Goal: Information Seeking & Learning: Learn about a topic

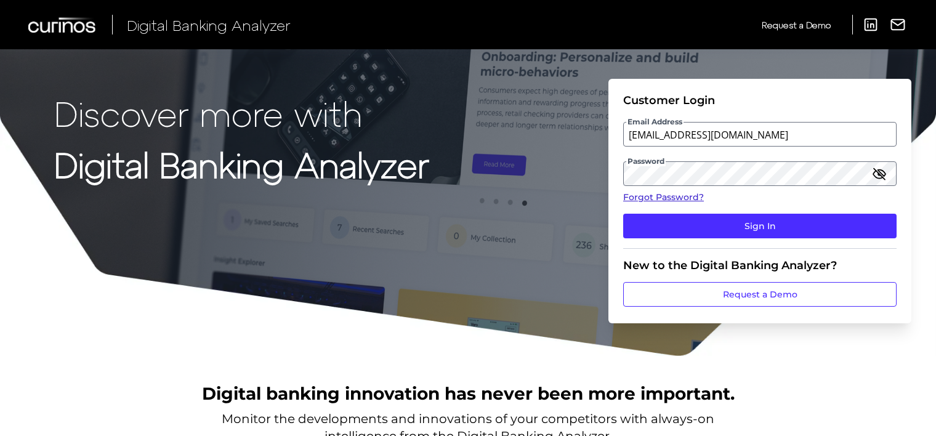
click at [668, 200] on link "Forgot Password?" at bounding box center [761, 197] width 274 height 13
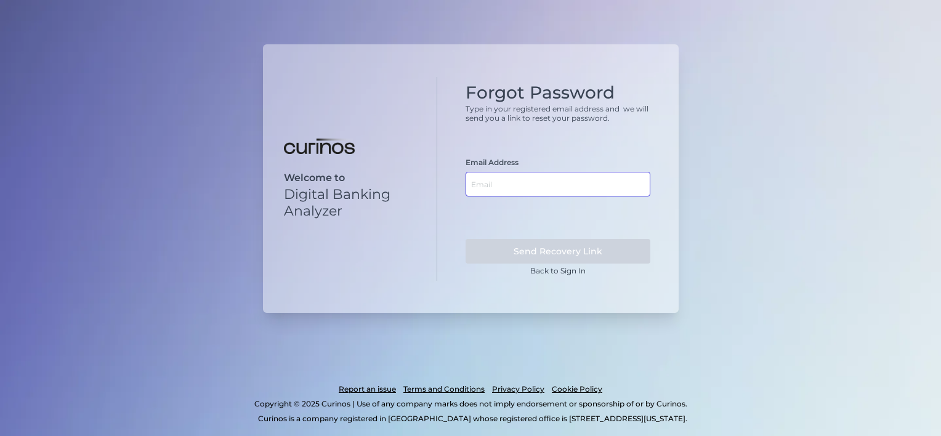
click at [538, 185] on input "text" at bounding box center [558, 184] width 185 height 25
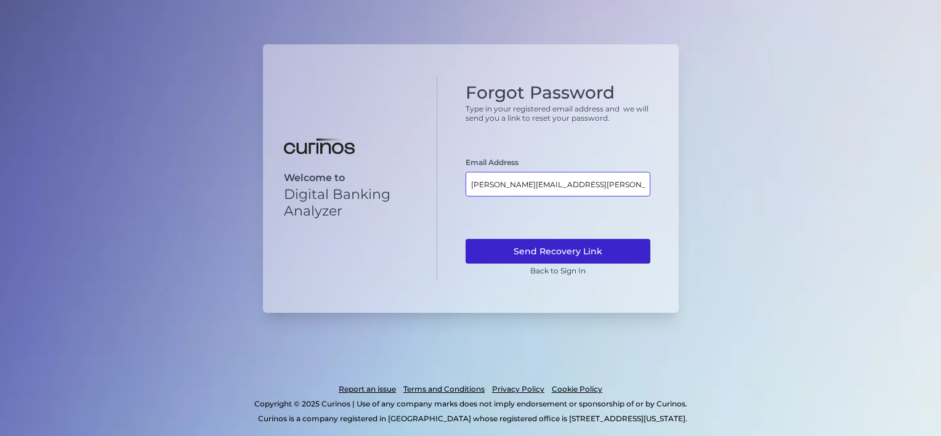
type input "susanta.modak@curinos.com"
click at [567, 259] on button "Send Recovery Link" at bounding box center [558, 251] width 185 height 25
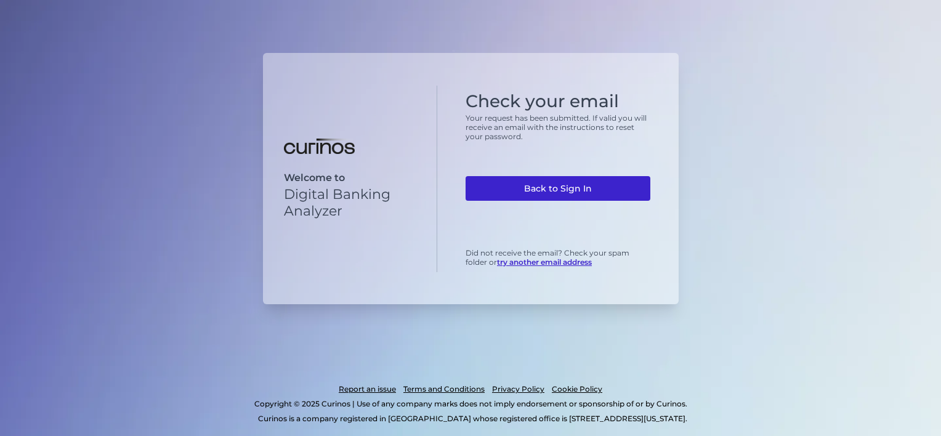
click at [582, 191] on link "Back to Sign In" at bounding box center [558, 188] width 185 height 25
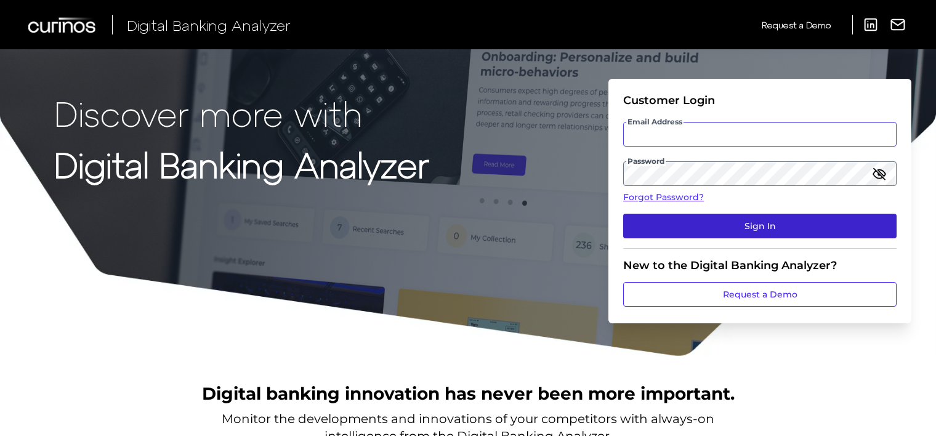
type input "[EMAIL_ADDRESS][DOMAIN_NAME]"
click at [789, 228] on button "Sign In" at bounding box center [761, 226] width 274 height 25
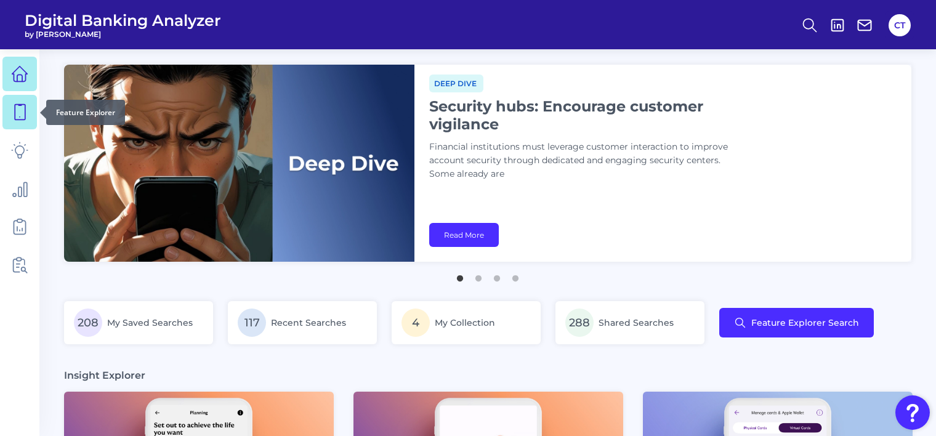
click at [23, 115] on icon at bounding box center [19, 112] width 17 height 17
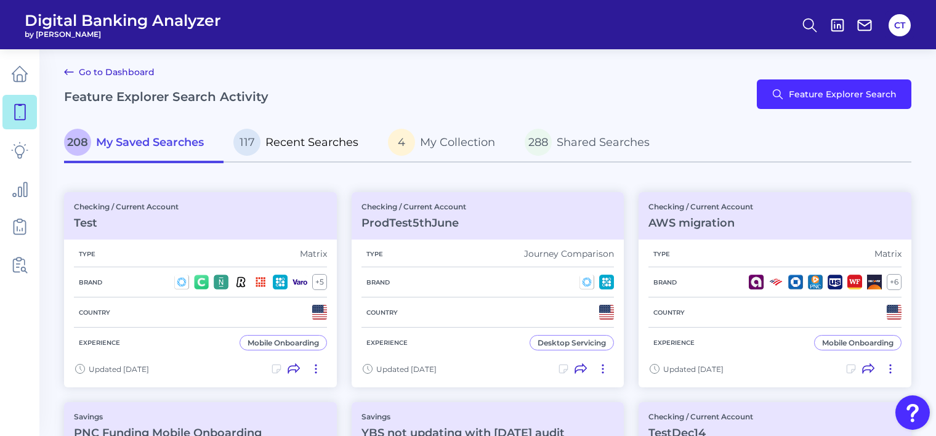
click at [339, 140] on span "Recent Searches" at bounding box center [312, 143] width 93 height 14
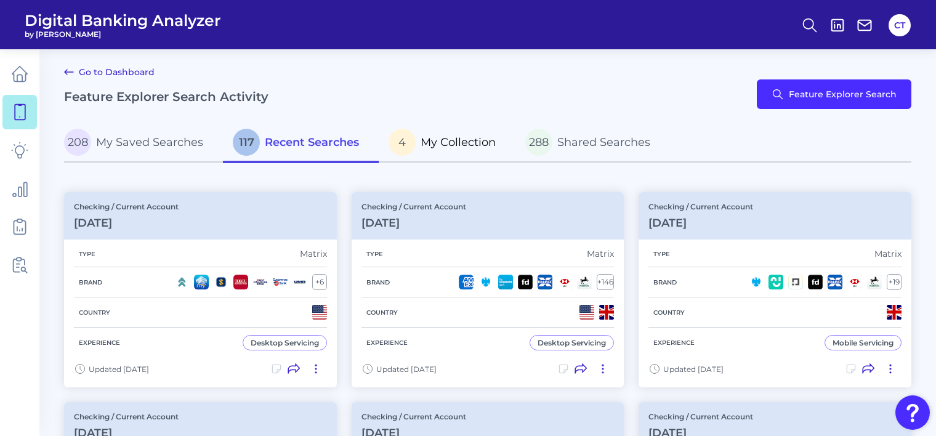
click at [428, 142] on span "My Collection" at bounding box center [458, 143] width 75 height 14
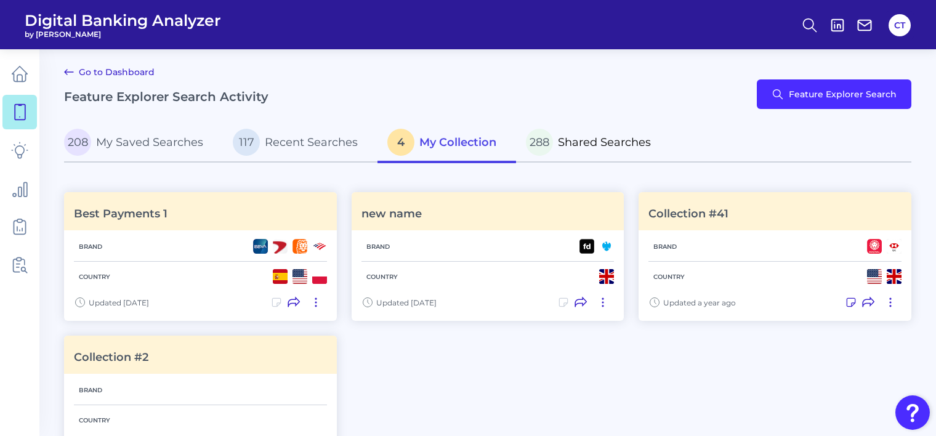
click at [594, 143] on span "Shared Searches" at bounding box center [604, 143] width 93 height 14
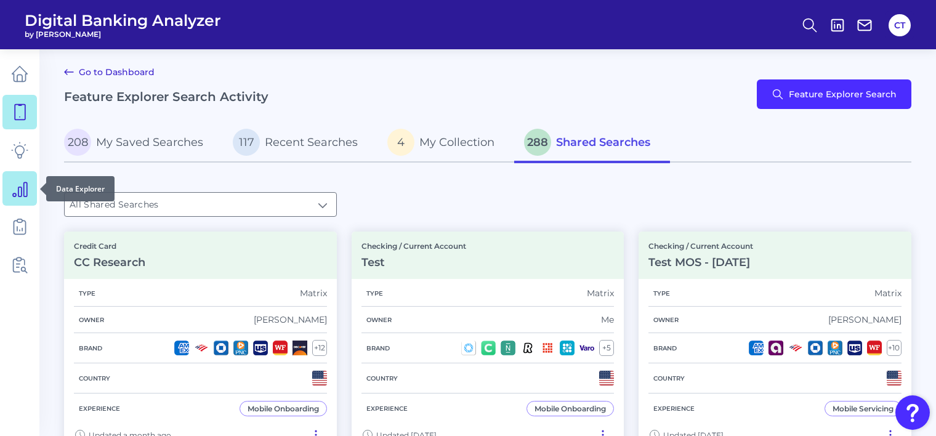
click at [16, 189] on icon at bounding box center [19, 188] width 17 height 17
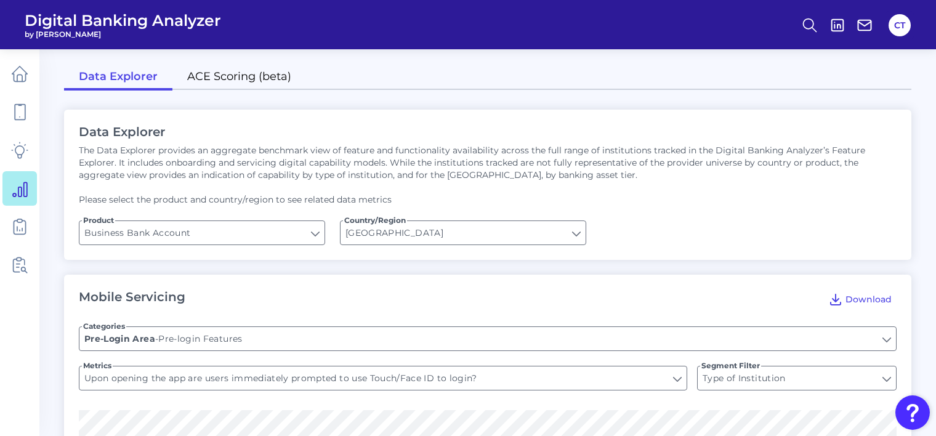
click at [256, 81] on link "ACE Scoring (beta)" at bounding box center [240, 78] width 134 height 26
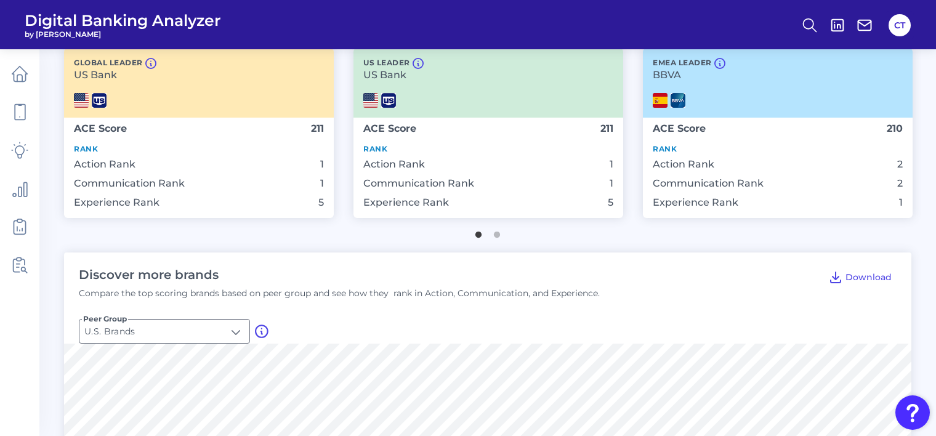
scroll to position [308, 0]
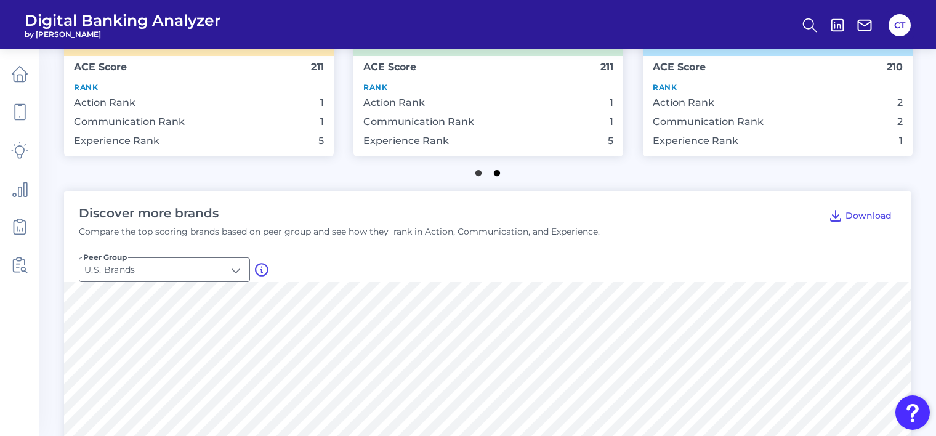
click at [494, 173] on button "2" at bounding box center [497, 170] width 12 height 12
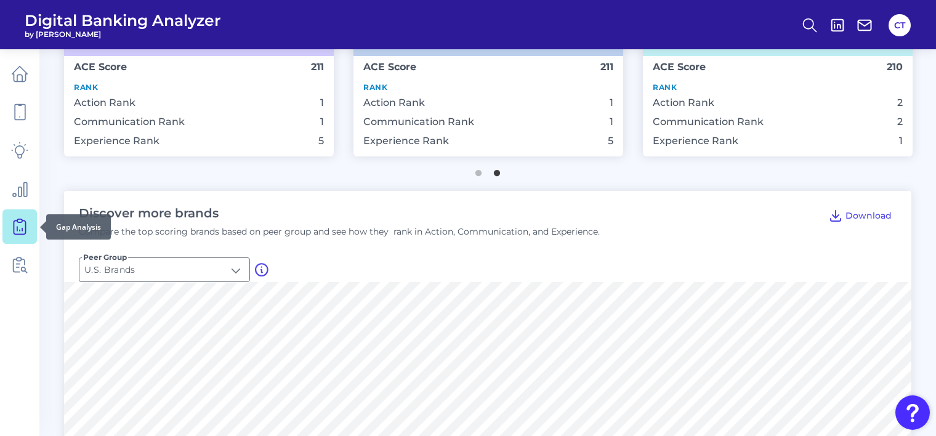
click at [20, 222] on icon at bounding box center [19, 226] width 17 height 17
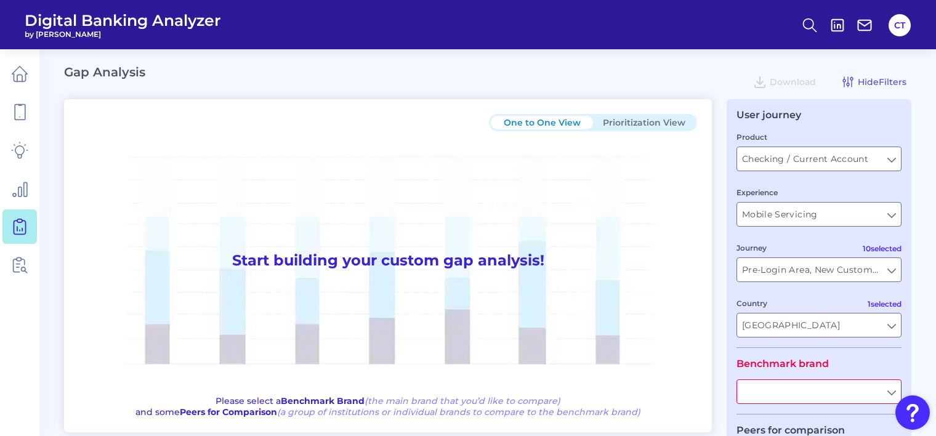
type input "All Journeys"
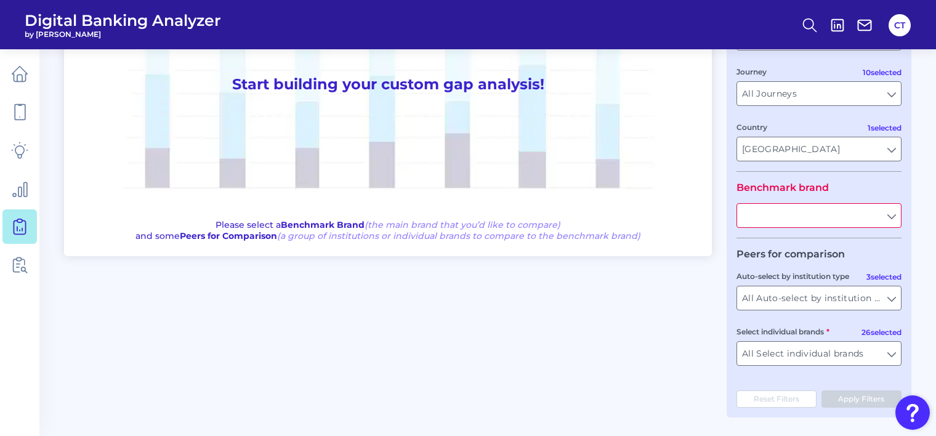
click at [789, 219] on input "text" at bounding box center [819, 215] width 164 height 23
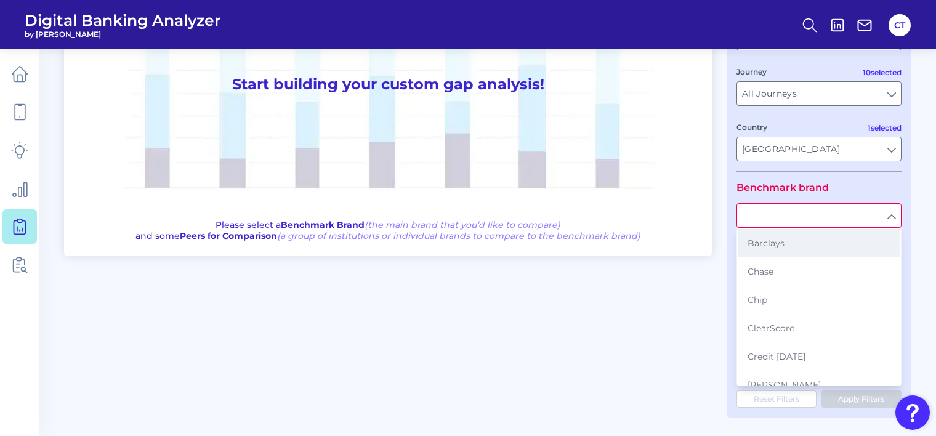
click at [771, 247] on button "Barclays" at bounding box center [819, 243] width 163 height 28
type input "Barclays"
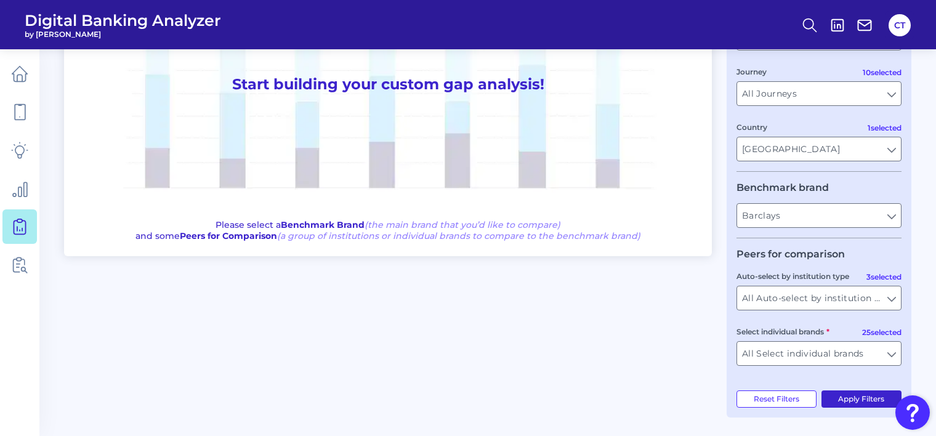
click at [855, 400] on button "Apply Filters" at bounding box center [862, 399] width 81 height 17
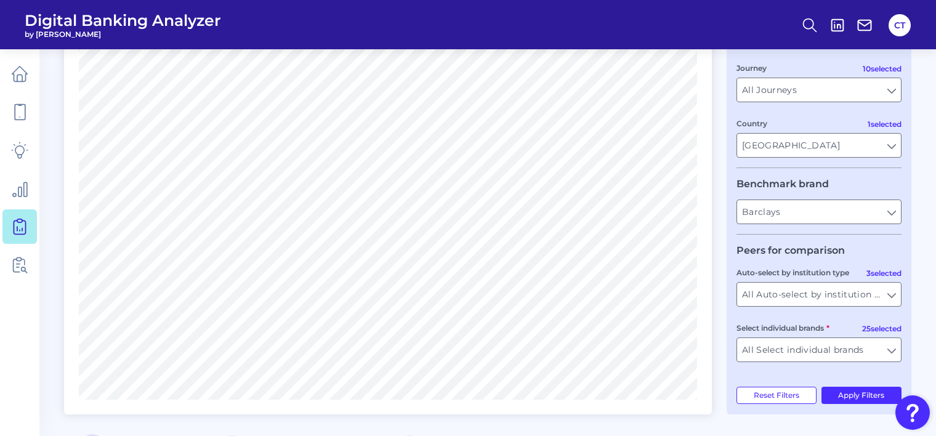
scroll to position [0, 0]
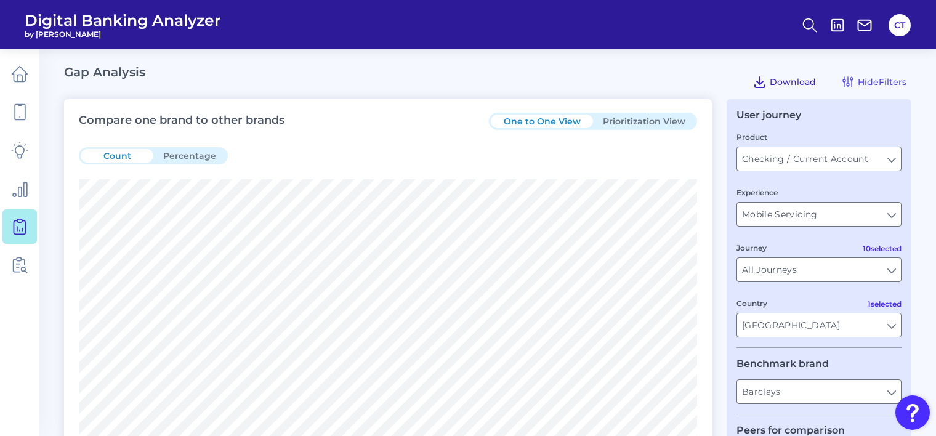
click at [777, 79] on span "Download" at bounding box center [793, 81] width 46 height 11
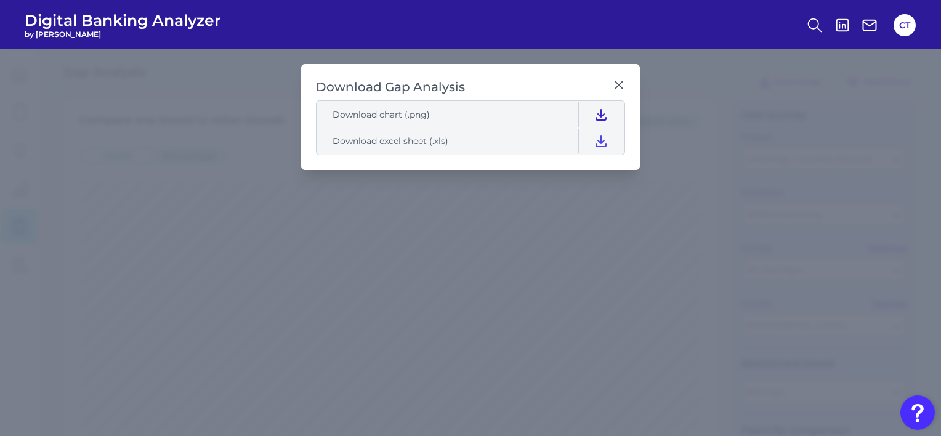
click at [598, 112] on icon at bounding box center [601, 114] width 15 height 15
click at [601, 142] on icon at bounding box center [601, 141] width 10 height 10
click at [619, 84] on icon at bounding box center [618, 84] width 7 height 7
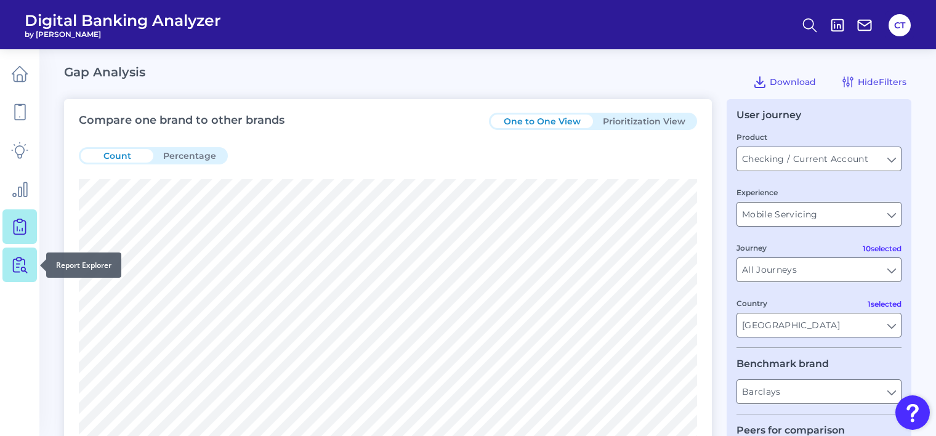
click at [22, 269] on icon at bounding box center [19, 264] width 17 height 17
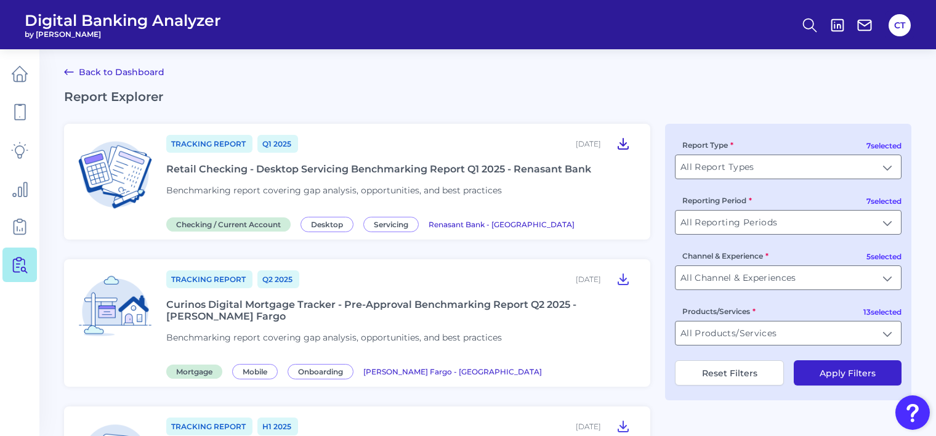
click at [624, 145] on icon at bounding box center [624, 144] width 10 height 10
click at [12, 150] on icon at bounding box center [20, 150] width 16 height 16
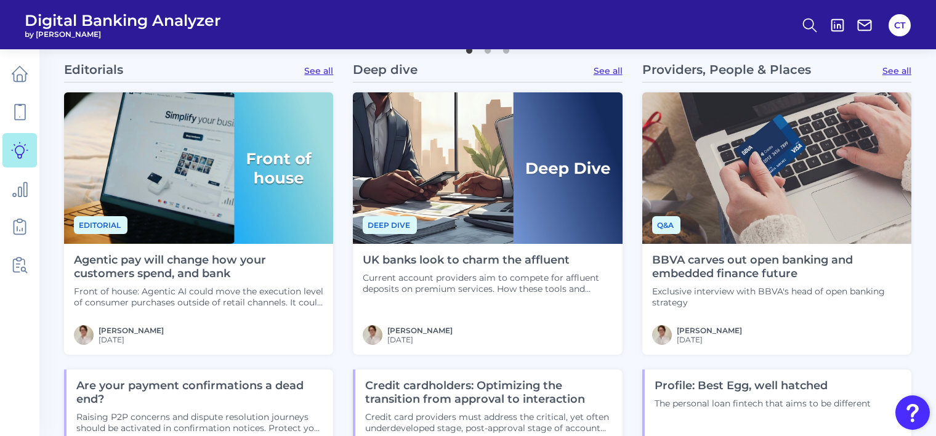
scroll to position [863, 0]
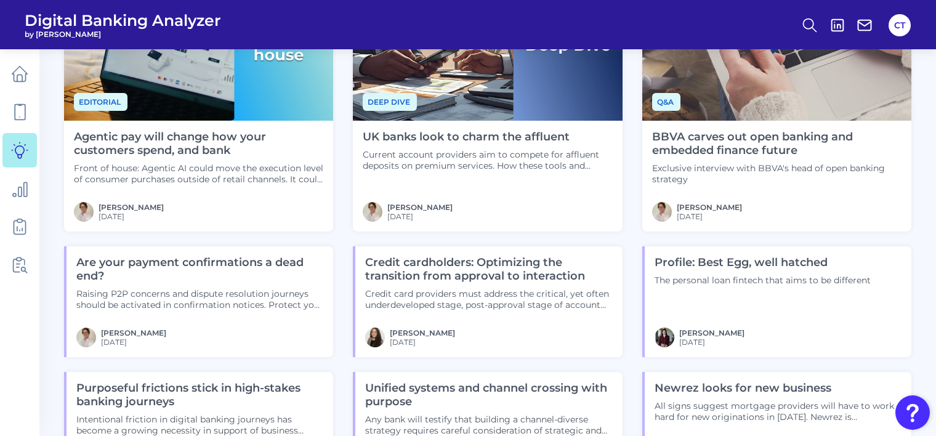
click at [491, 133] on h4 "UK banks look to charm the affluent" at bounding box center [488, 138] width 250 height 14
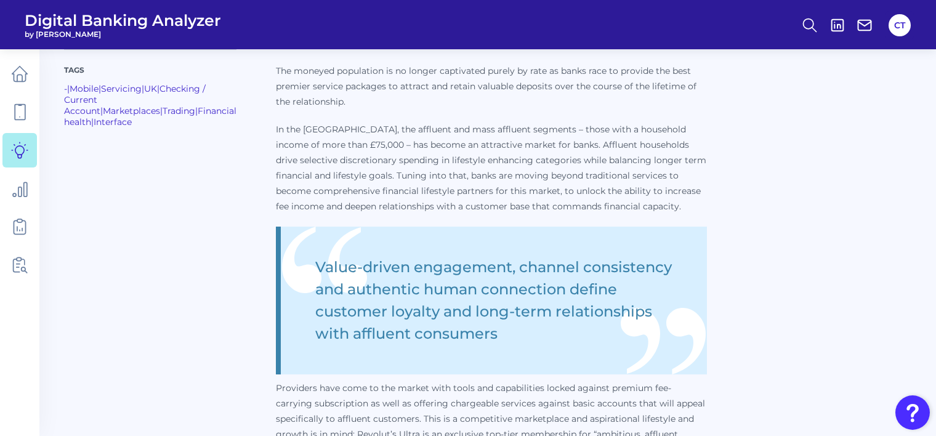
scroll to position [246, 0]
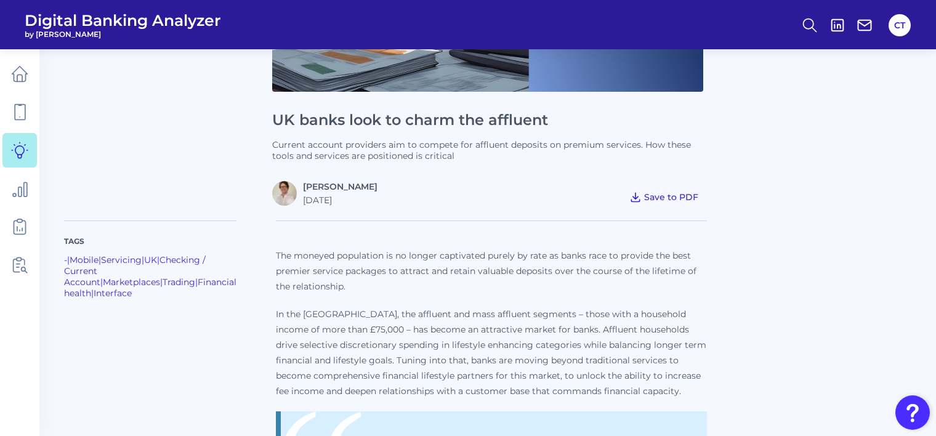
click at [652, 193] on span "Save to PDF" at bounding box center [671, 197] width 54 height 11
click at [22, 108] on icon at bounding box center [19, 112] width 17 height 17
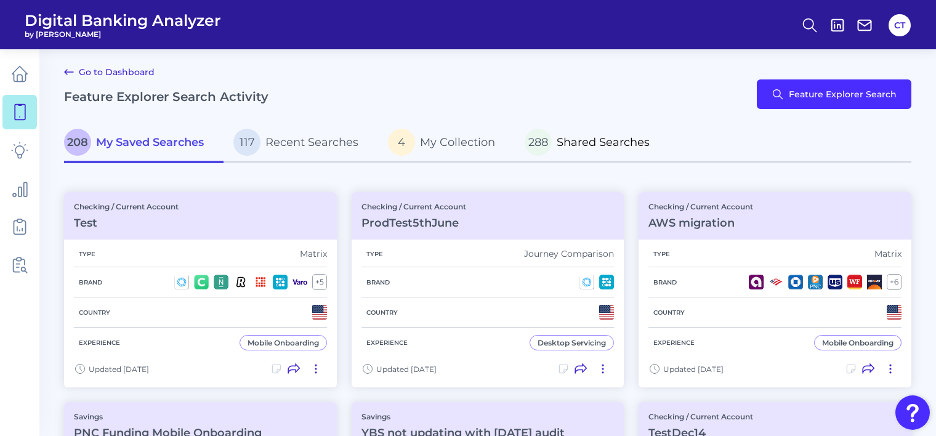
click at [587, 143] on span "Shared Searches" at bounding box center [603, 143] width 93 height 14
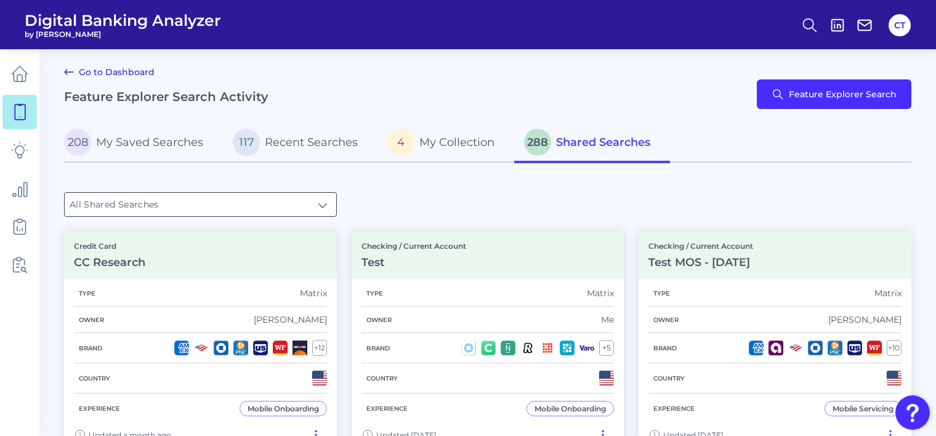
click at [232, 205] on input "All Shared Searches" at bounding box center [201, 204] width 272 height 23
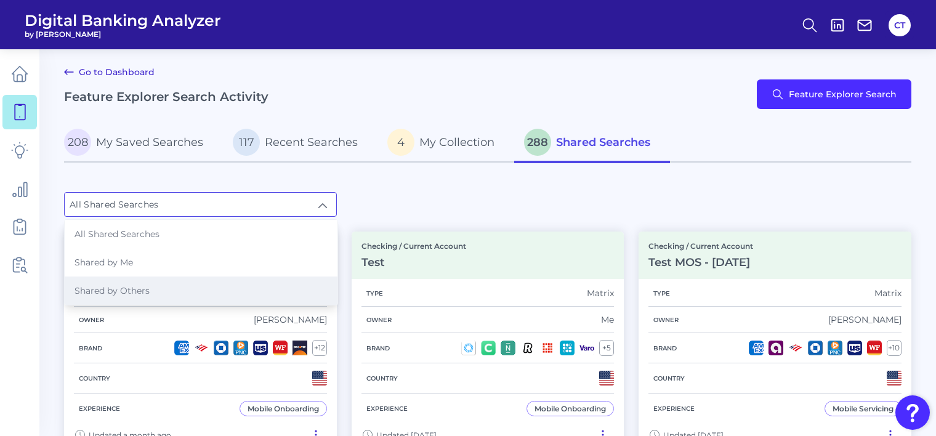
click at [166, 286] on li "Shared by Others" at bounding box center [201, 291] width 273 height 28
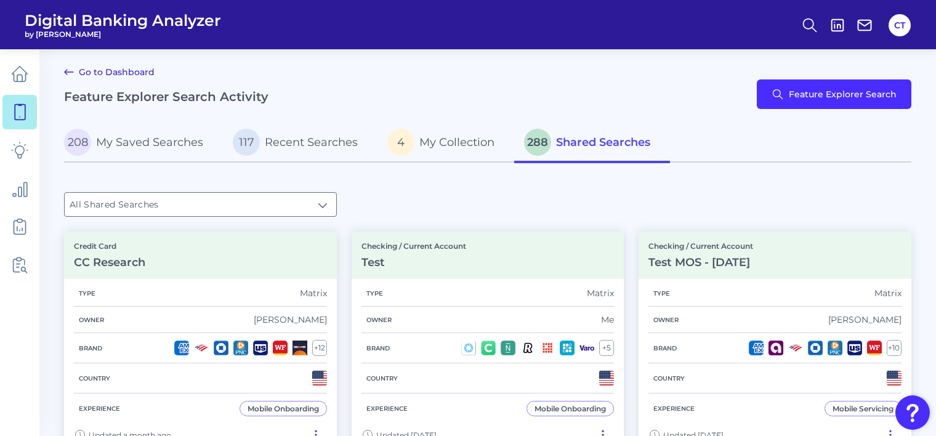
type input "Shared by Others"
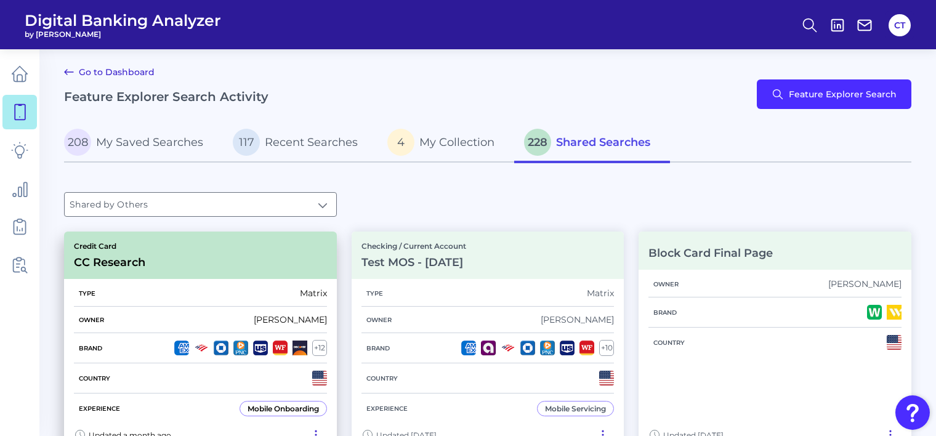
click at [169, 286] on div "Type Matrix" at bounding box center [200, 293] width 253 height 26
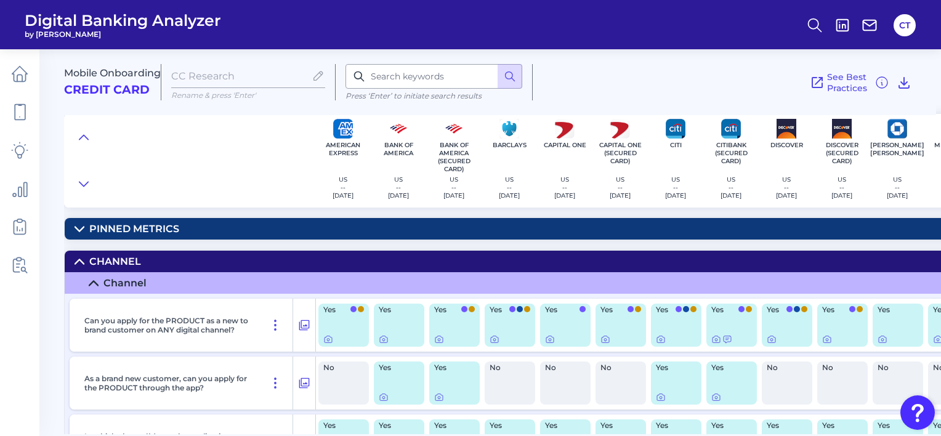
scroll to position [185, 0]
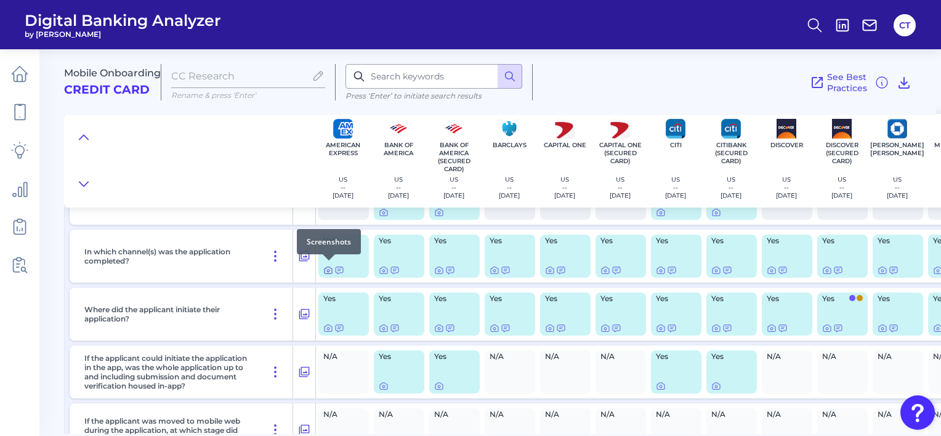
click at [328, 267] on icon at bounding box center [328, 271] width 10 height 10
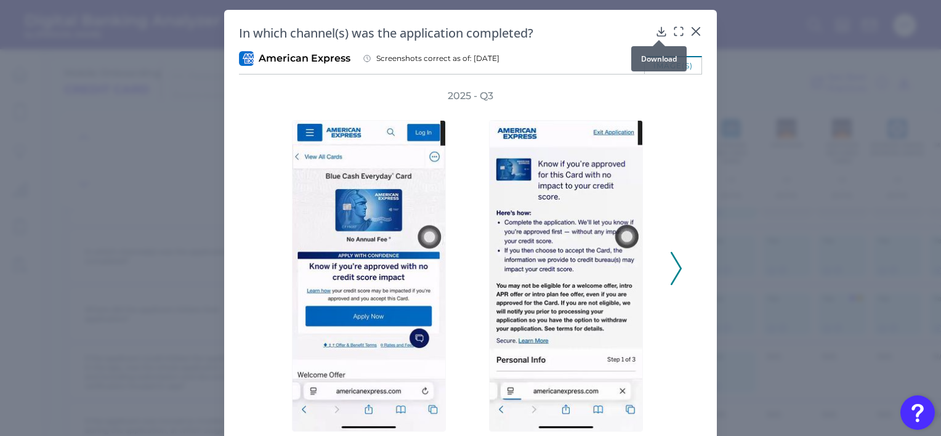
click at [657, 31] on icon at bounding box center [661, 31] width 8 height 9
click at [561, 52] on div "American Express Screenshots correct as of: [DATE]" at bounding box center [470, 58] width 463 height 15
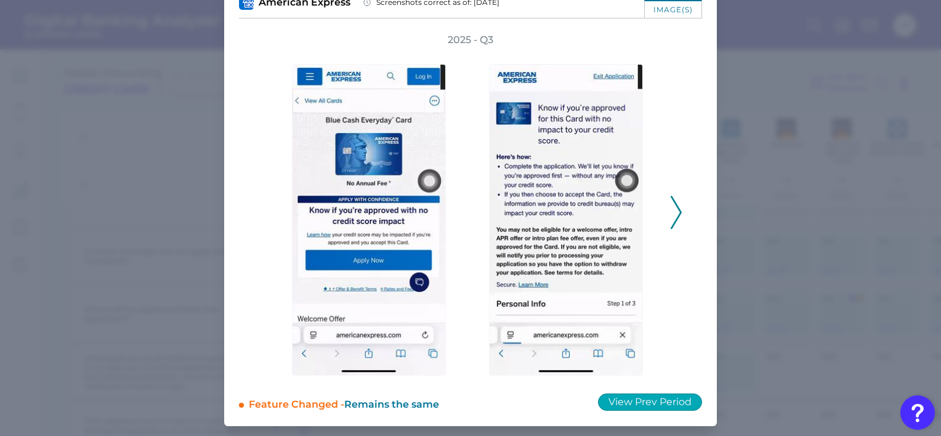
click at [639, 399] on button "View Prev Period" at bounding box center [650, 402] width 104 height 17
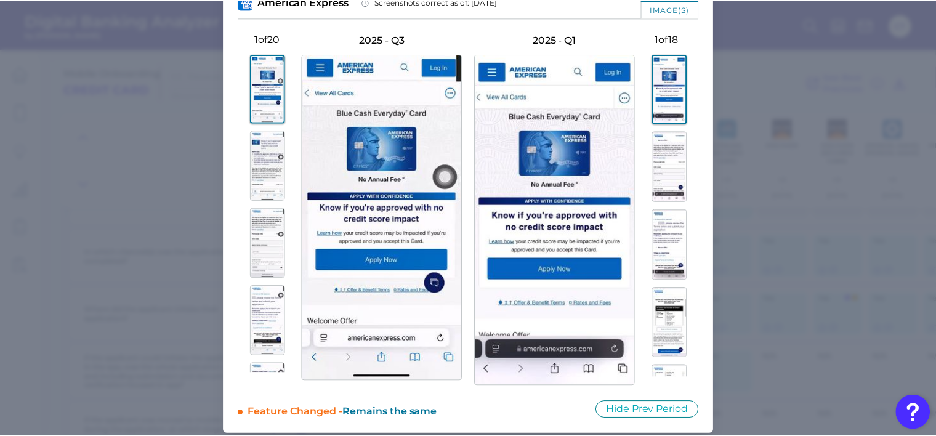
scroll to position [0, 0]
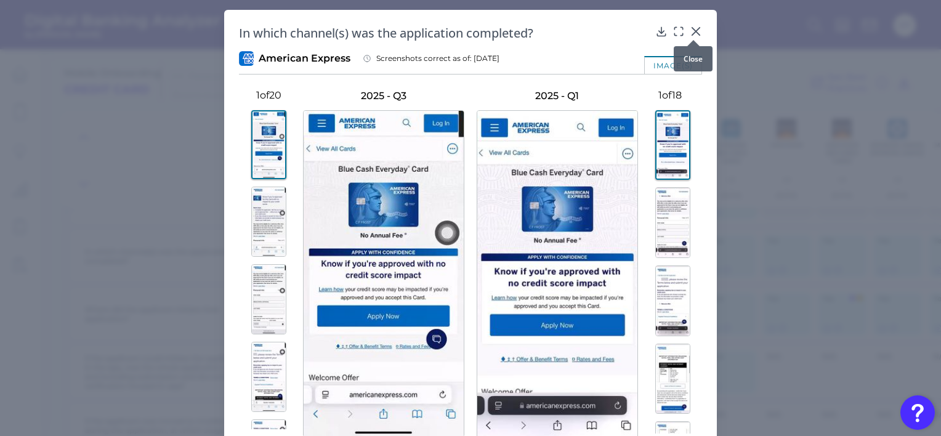
click at [695, 31] on icon at bounding box center [696, 31] width 12 height 12
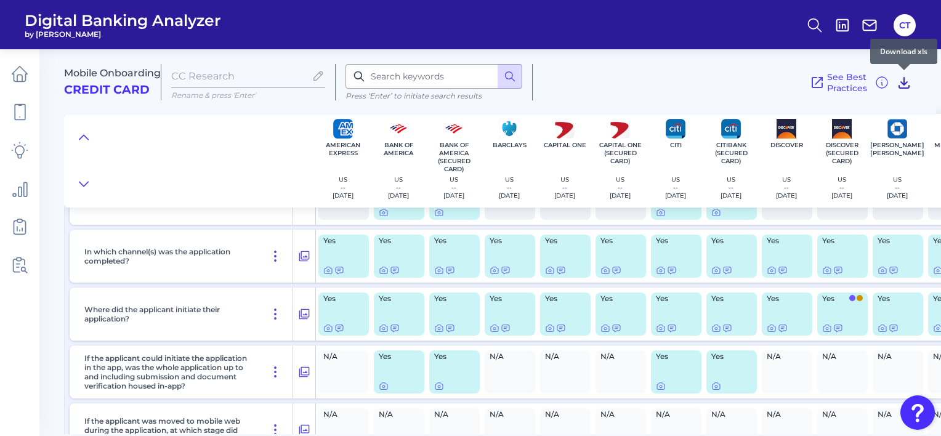
click at [899, 83] on icon at bounding box center [904, 82] width 15 height 15
click at [603, 53] on div "Mobile Onboarding Credit Card CC Research Rename & press 'Enter' Press ‘Enter’ …" at bounding box center [500, 77] width 872 height 76
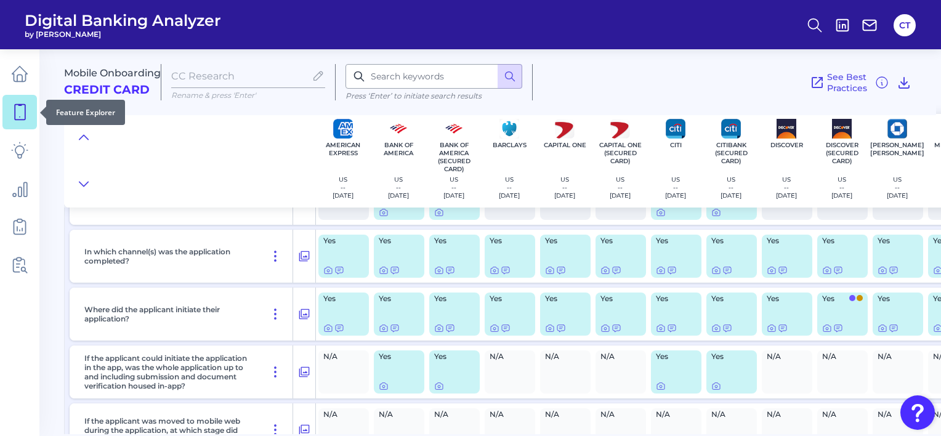
click at [22, 116] on icon at bounding box center [19, 112] width 17 height 17
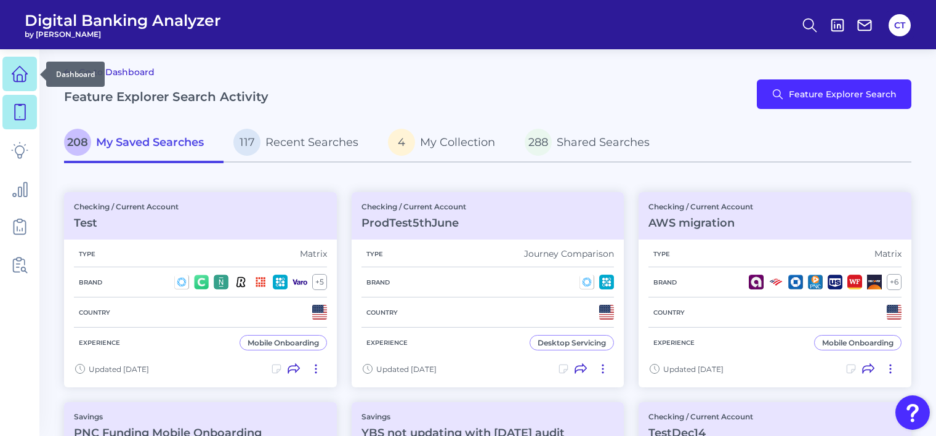
click at [22, 84] on link at bounding box center [19, 74] width 35 height 35
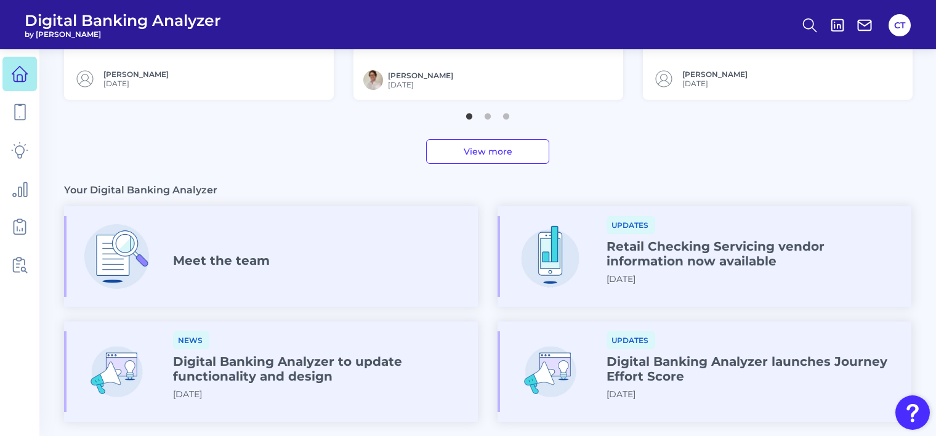
scroll to position [689, 0]
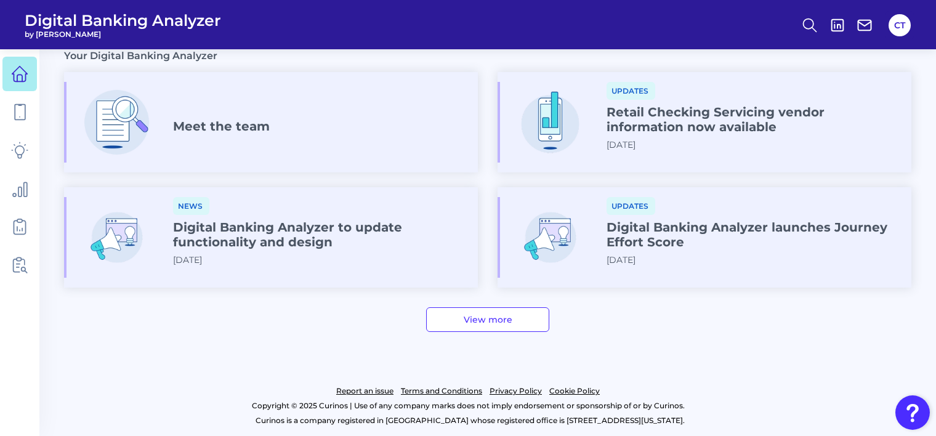
click at [488, 315] on link "View more" at bounding box center [487, 319] width 123 height 25
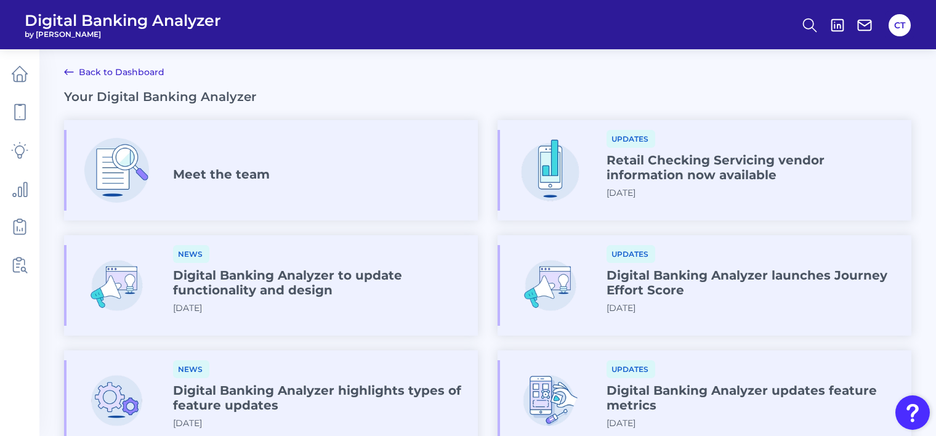
click at [209, 172] on h4 "Meet the team" at bounding box center [221, 174] width 97 height 15
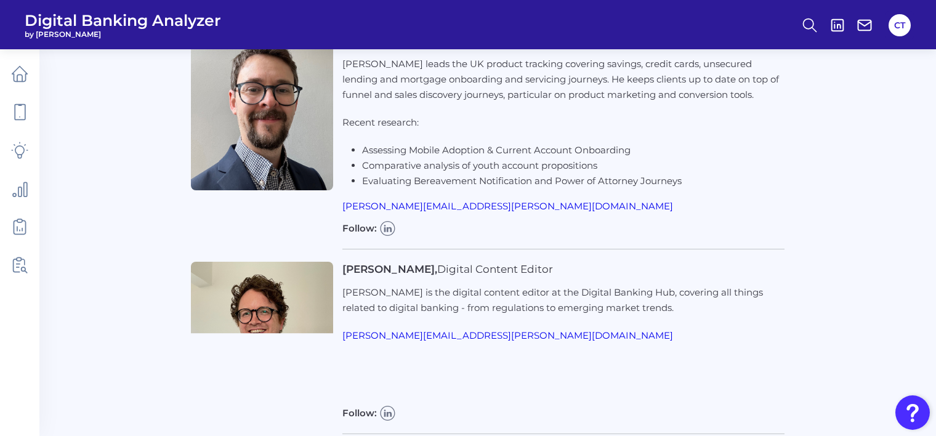
scroll to position [986, 0]
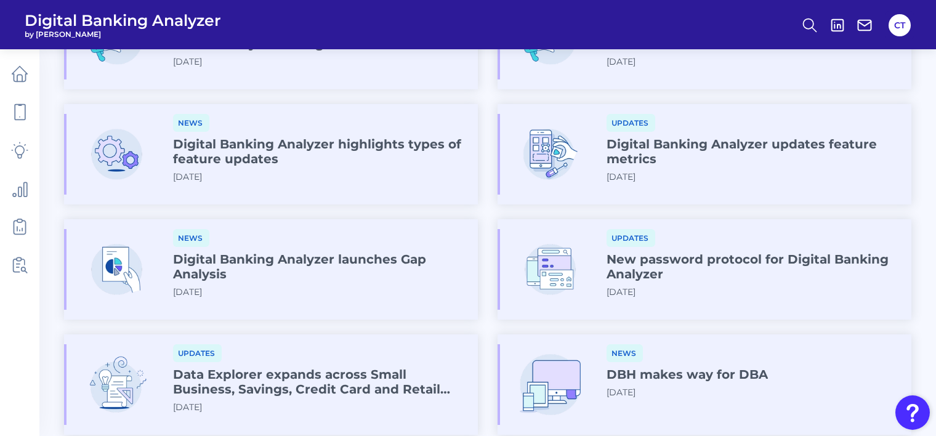
scroll to position [431, 0]
